Goal: Find specific page/section: Find specific page/section

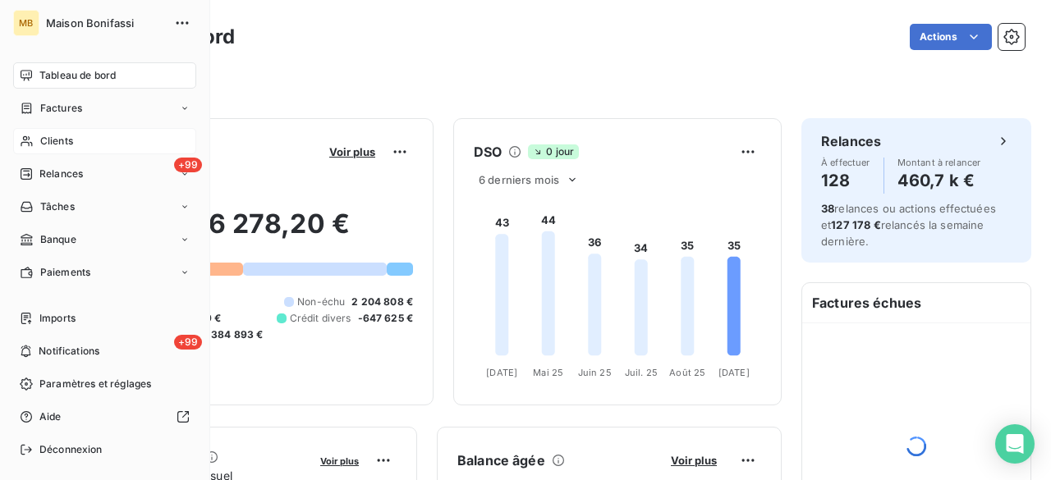
click at [40, 139] on span "Clients" at bounding box center [56, 141] width 33 height 15
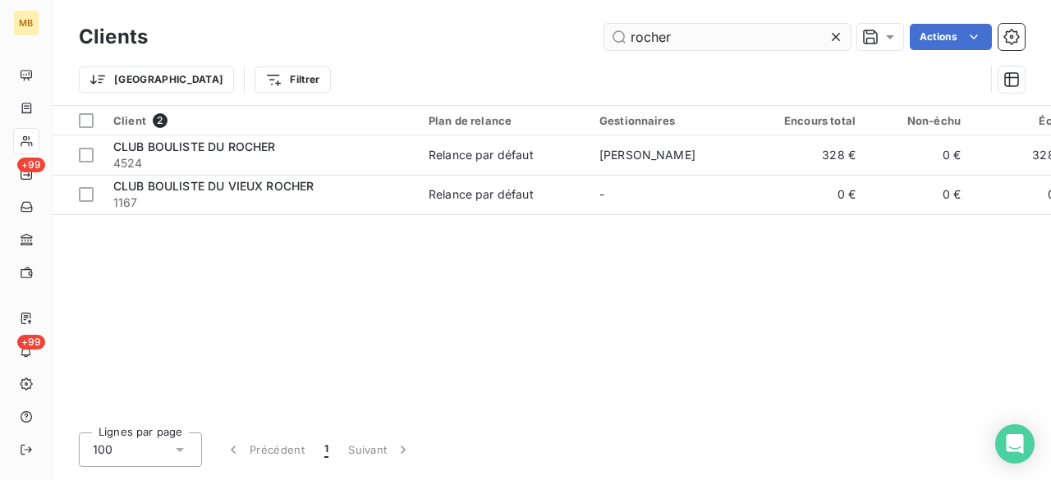
type input "rocher"
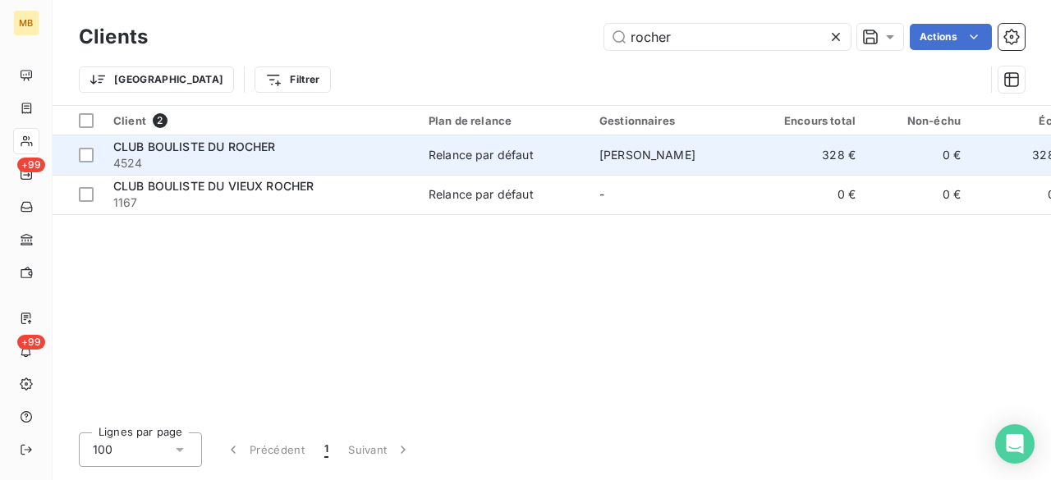
click at [682, 151] on span "[PERSON_NAME]" at bounding box center [648, 155] width 96 height 14
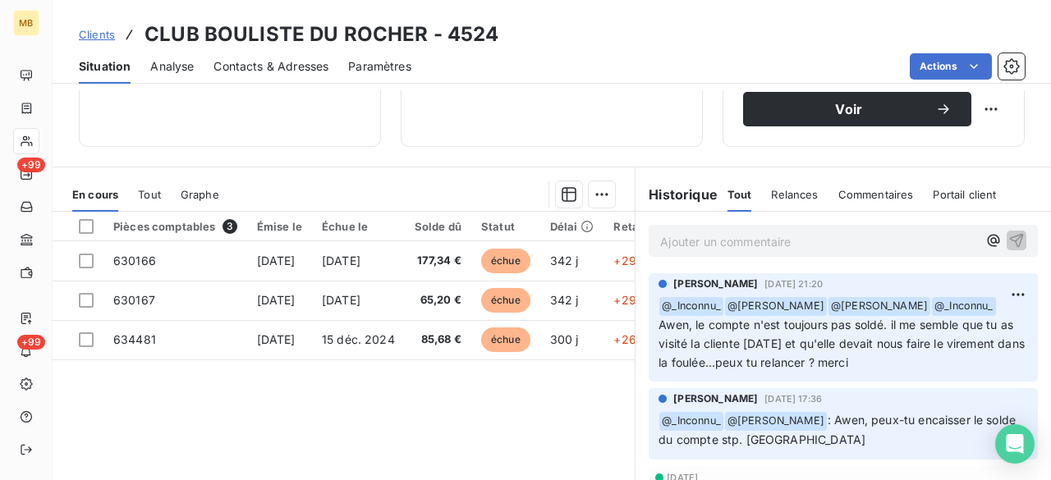
scroll to position [316, 0]
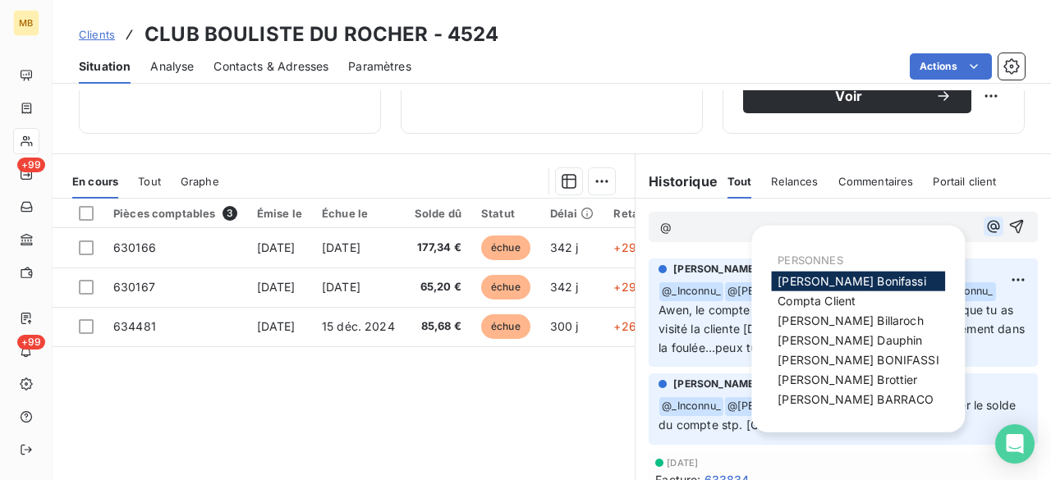
click at [986, 226] on icon "button" at bounding box center [994, 226] width 16 height 16
click at [802, 377] on span "[PERSON_NAME]" at bounding box center [848, 380] width 140 height 14
click at [987, 225] on icon "button" at bounding box center [993, 227] width 12 height 12
click at [850, 393] on span "[PERSON_NAME]" at bounding box center [856, 400] width 156 height 14
click at [987, 223] on icon "button" at bounding box center [993, 227] width 12 height 12
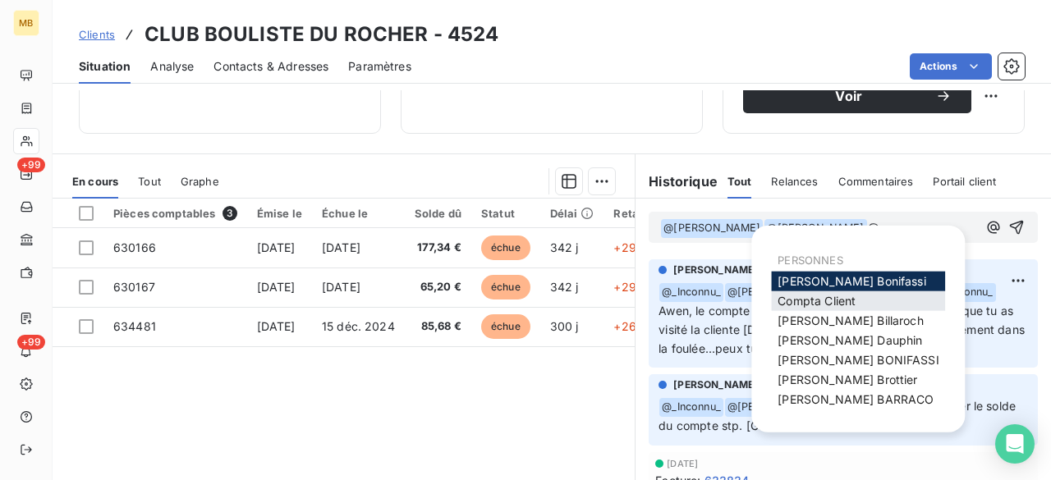
click at [844, 304] on span "Compta Client" at bounding box center [817, 301] width 78 height 14
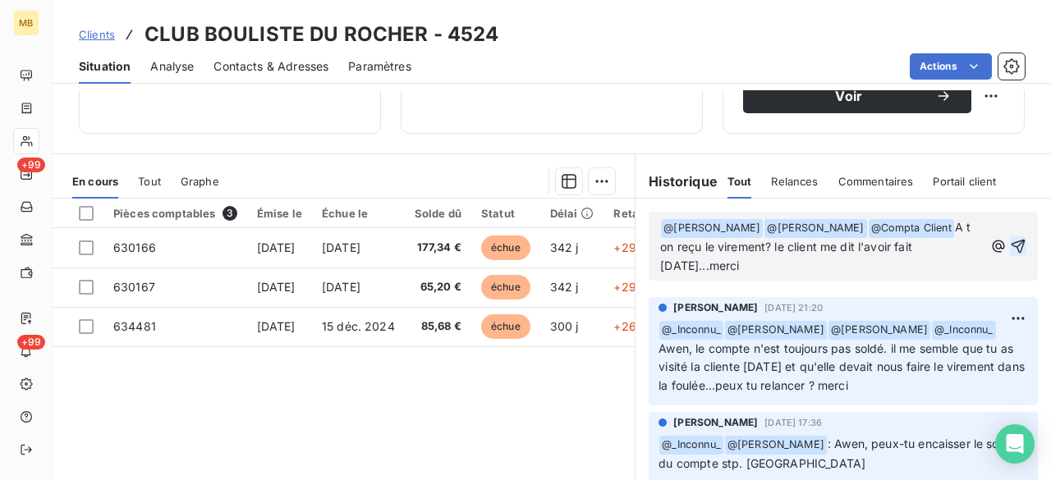
click at [1012, 239] on icon "button" at bounding box center [1019, 246] width 14 height 14
